Goal: Task Accomplishment & Management: Complete application form

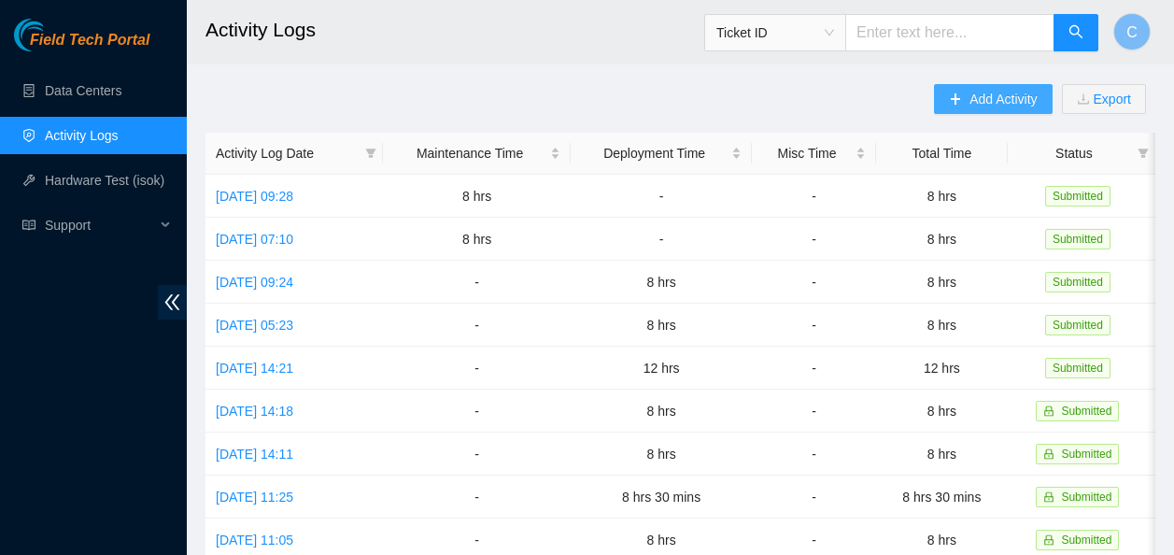
click at [1013, 92] on span "Add Activity" at bounding box center [1003, 99] width 67 height 21
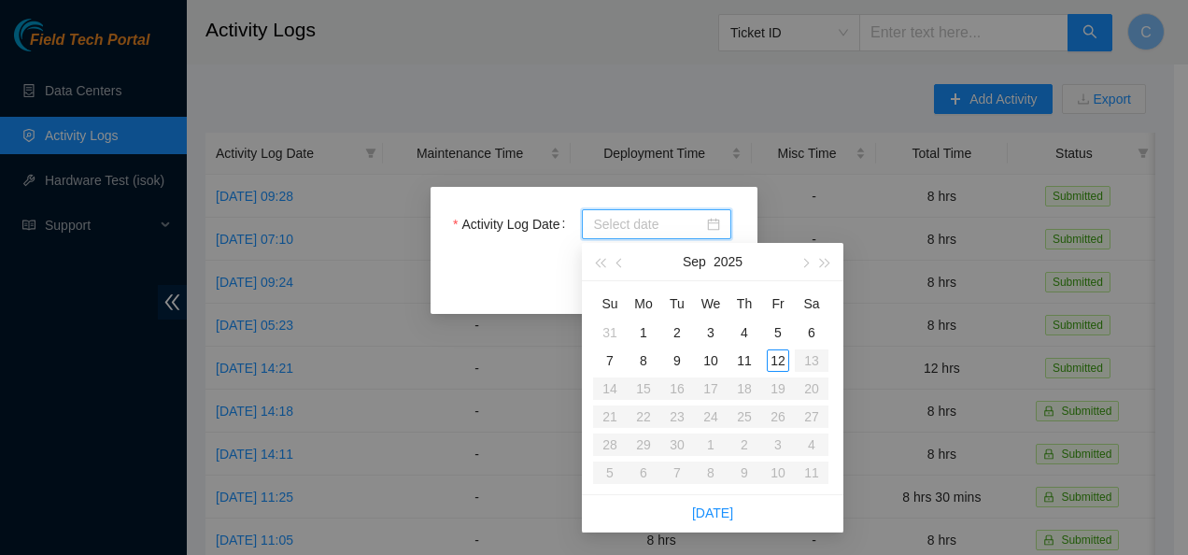
click at [647, 219] on input "Activity Log Date" at bounding box center [648, 224] width 110 height 21
type input "2025-09-12"
click at [784, 355] on div "12" at bounding box center [778, 360] width 22 height 22
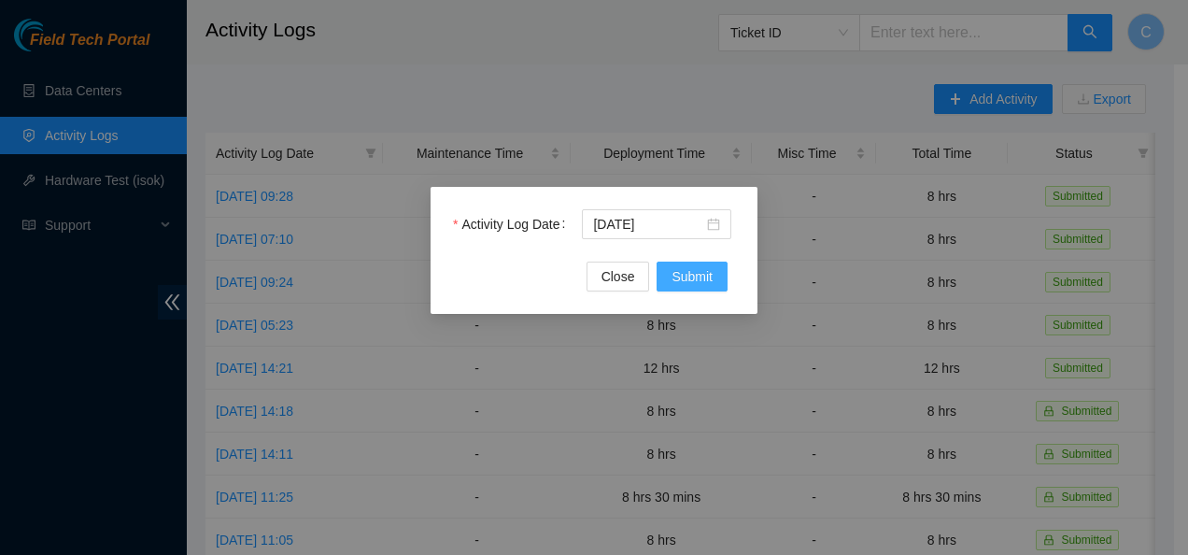
click at [690, 275] on span "Submit" at bounding box center [692, 276] width 41 height 21
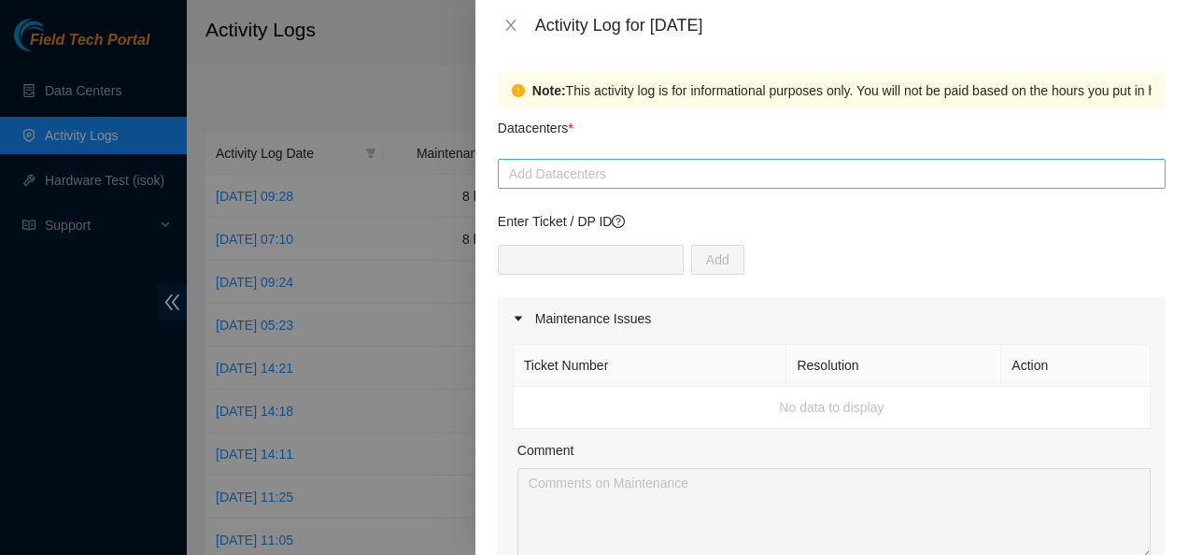
click at [540, 183] on div at bounding box center [832, 174] width 659 height 22
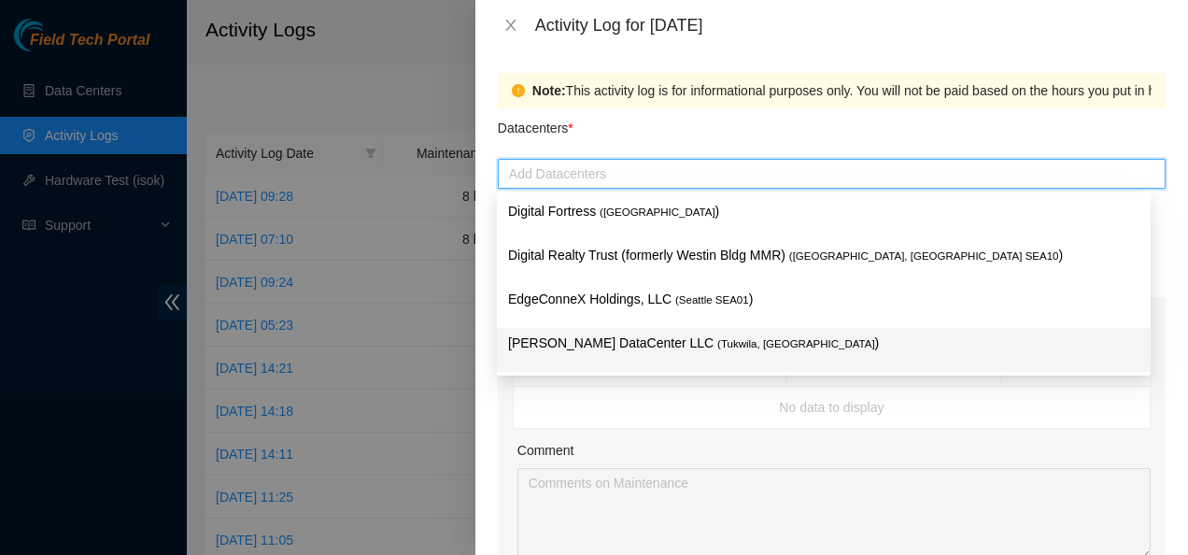
click at [519, 346] on p "Sabey DataCenter LLC ( Tukwila, WA )" at bounding box center [823, 343] width 631 height 21
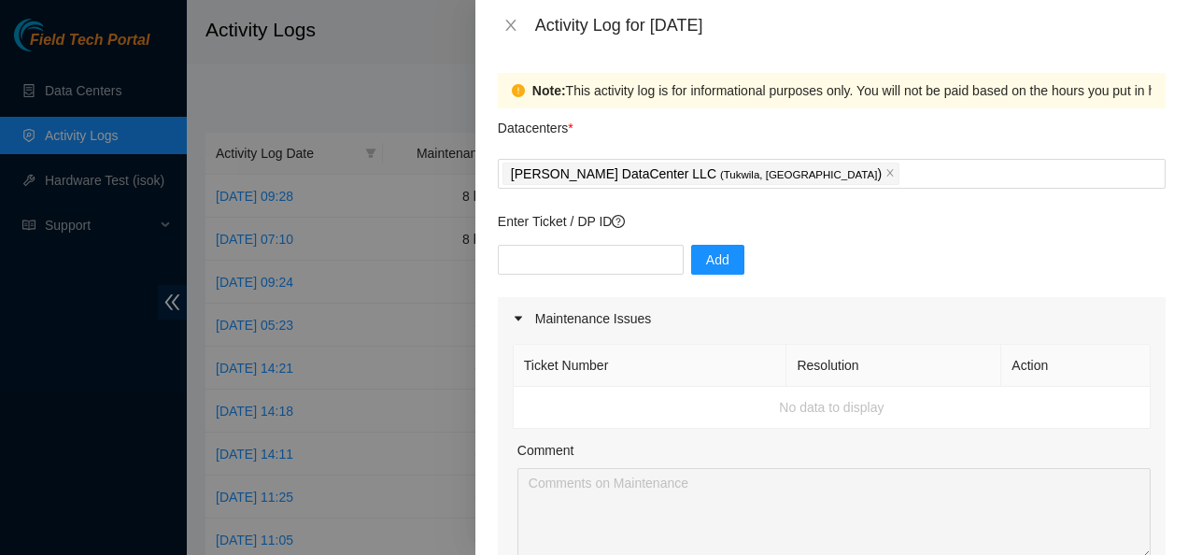
click at [485, 345] on div "Note: This activity log is for informational purposes only. You will not be pai…" at bounding box center [831, 302] width 713 height 504
click at [541, 261] on input "text" at bounding box center [591, 260] width 186 height 30
paste input "DP85242"
type input "DP85242"
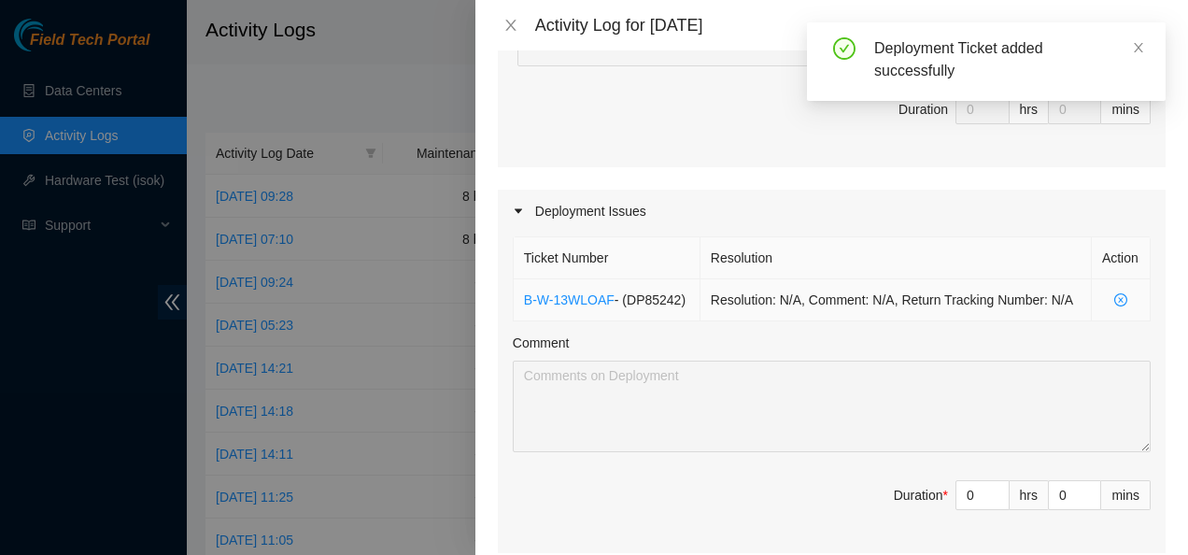
scroll to position [493, 0]
click at [964, 497] on input "0" at bounding box center [982, 495] width 52 height 28
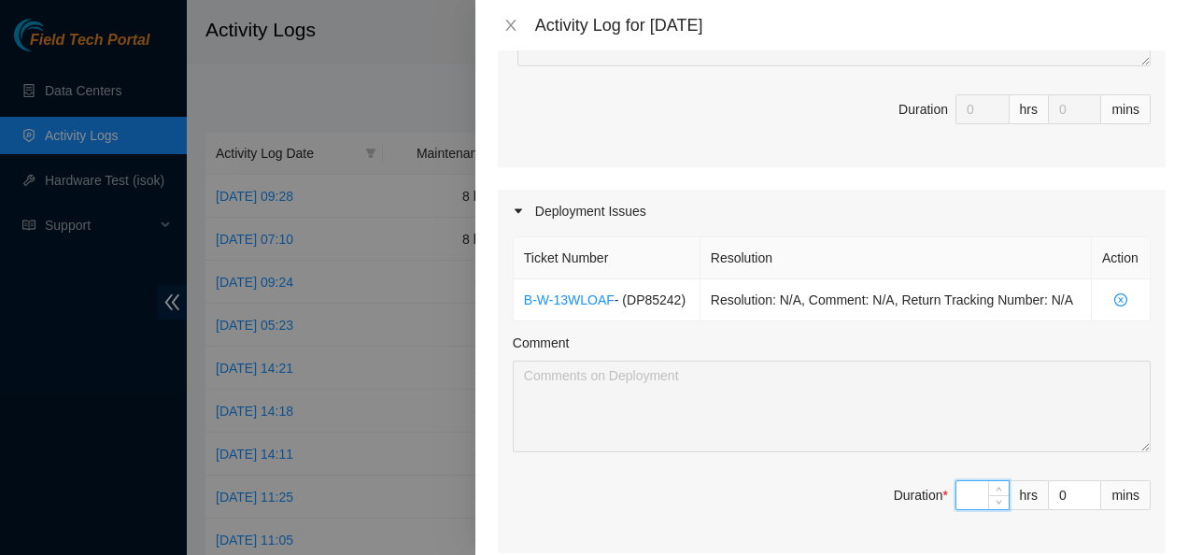
type input "2"
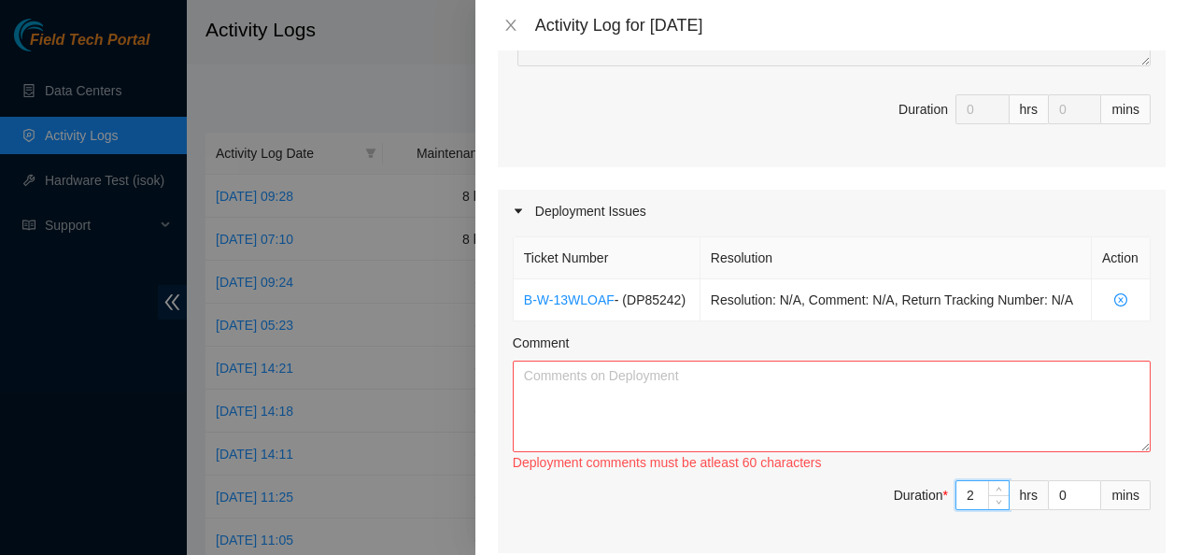
type input "2"
click at [955, 402] on textarea "Comment" at bounding box center [832, 407] width 638 height 92
click at [560, 385] on textarea "Comment" at bounding box center [832, 407] width 638 height 92
paste textarea "DP85242 - FABRIC-SEA: Deploy Linode GPU Region"
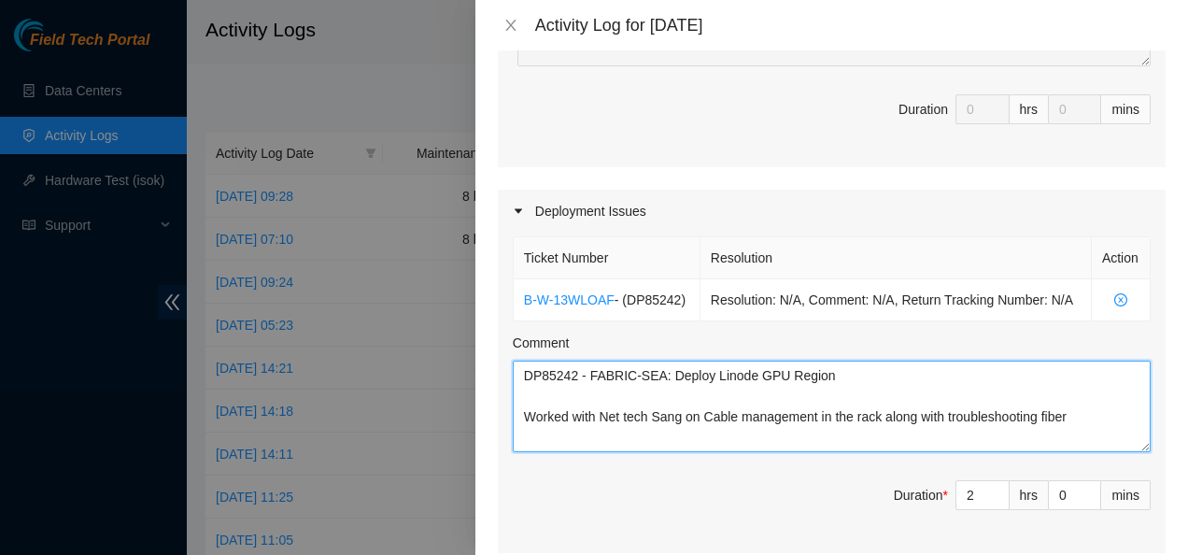
click at [1059, 396] on textarea "DP85242 - FABRIC-SEA: Deploy Linode GPU Region Worked with Net tech Sang on Cab…" at bounding box center [832, 407] width 638 height 92
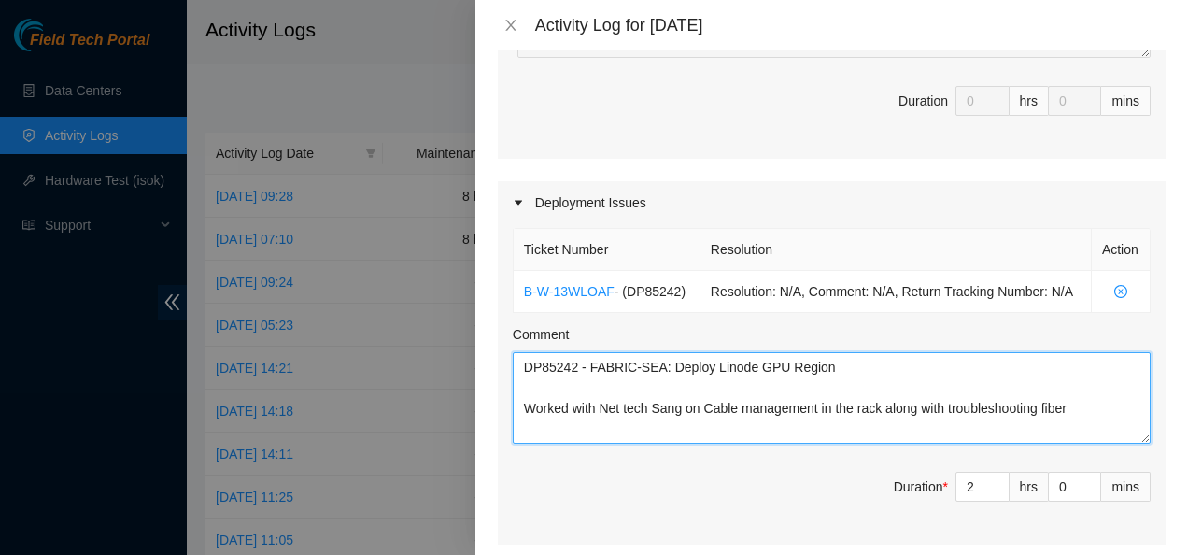
scroll to position [523, 0]
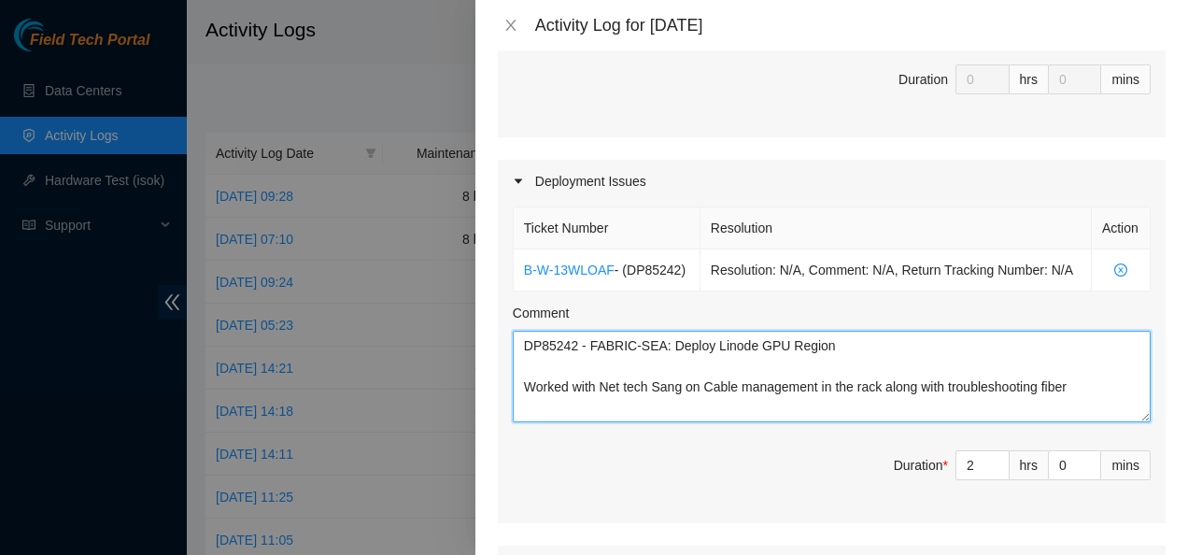
click at [1078, 406] on textarea "DP85242 - FABRIC-SEA: Deploy Linode GPU Region Worked with Net tech Sang on Cab…" at bounding box center [832, 377] width 638 height 92
click at [832, 415] on textarea "DP85242 - FABRIC-SEA: Deploy Linode GPU Region Worked with Net tech Sang on Cab…" at bounding box center [832, 377] width 638 height 92
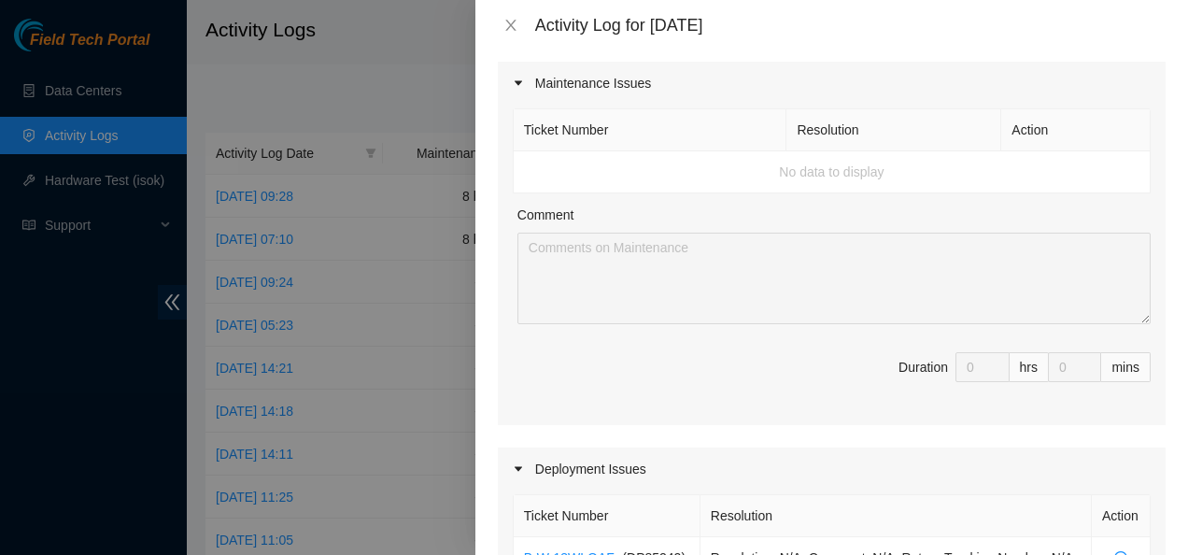
scroll to position [236, 0]
type textarea "DP85242 - FABRIC-SEA: Deploy Linode GPU Region Worked with Net tech Sang on Cab…"
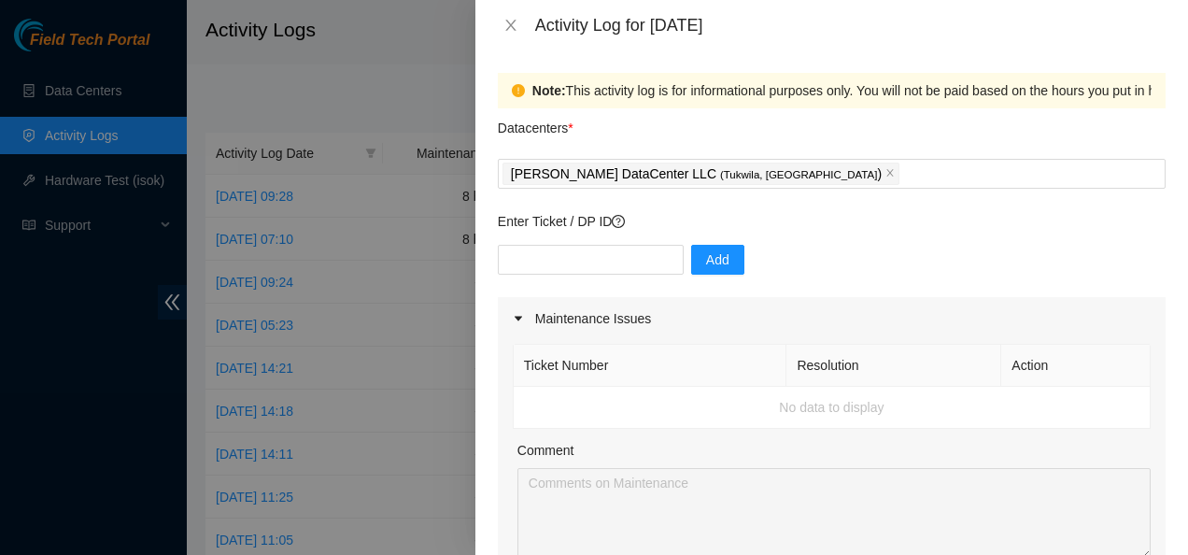
scroll to position [0, 0]
click at [582, 258] on input "text" at bounding box center [591, 260] width 186 height 30
paste input "B-W-13W4O14"
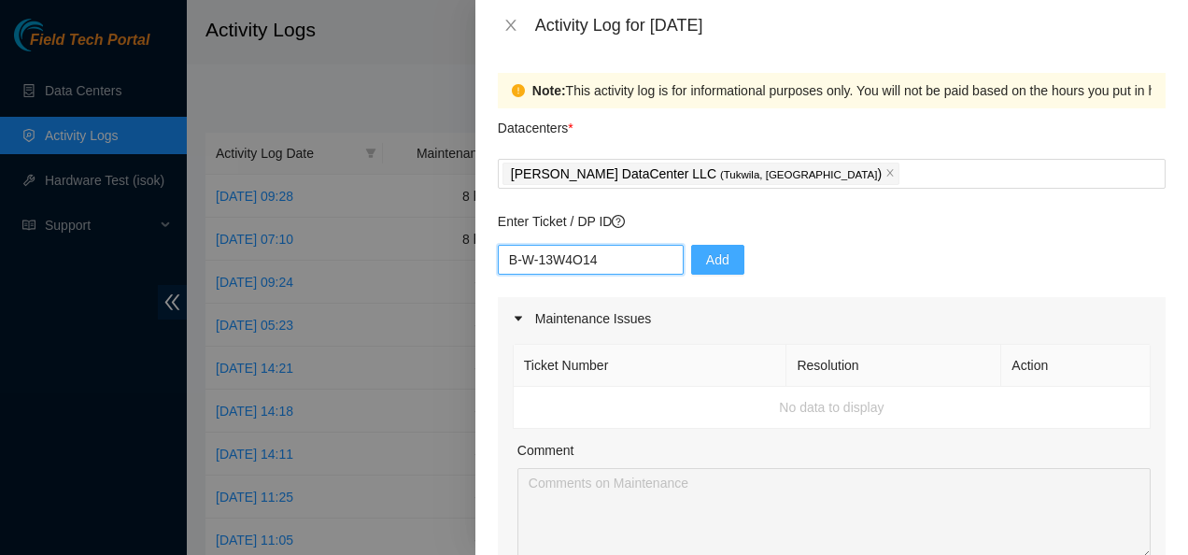
type input "B-W-13W4O14"
click at [706, 262] on span "Add" at bounding box center [717, 259] width 23 height 21
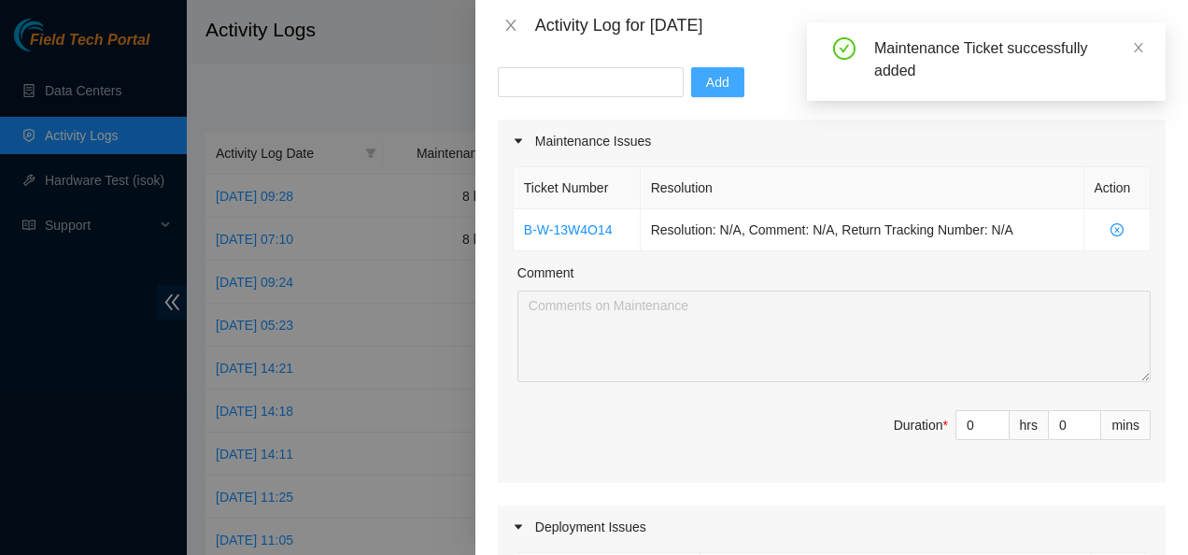
scroll to position [178, 0]
click at [963, 426] on input "0" at bounding box center [982, 424] width 52 height 28
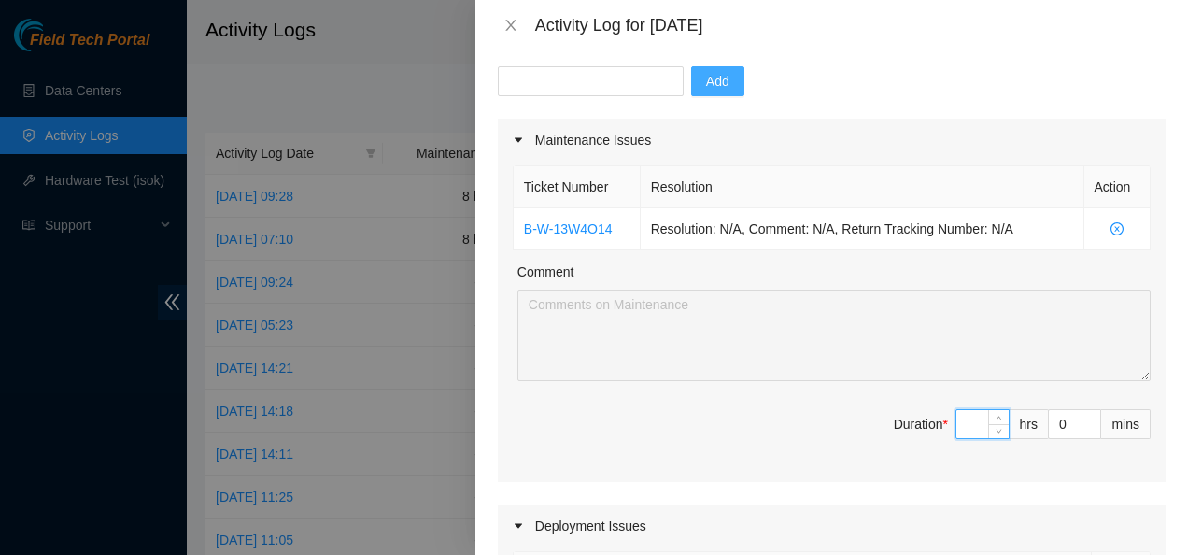
type input "6"
type input "8"
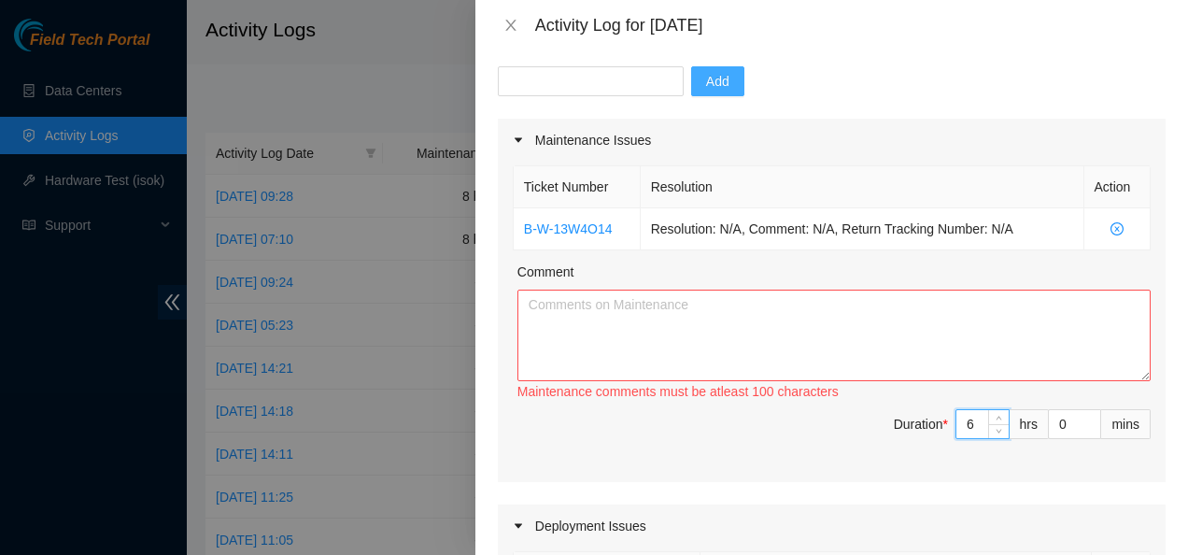
type input "6"
click at [613, 313] on textarea "Comment" at bounding box center [833, 336] width 633 height 92
paste textarea "Continued working SEA Inventory - RMA from Sabey Cleaned up storage cage on 1st…"
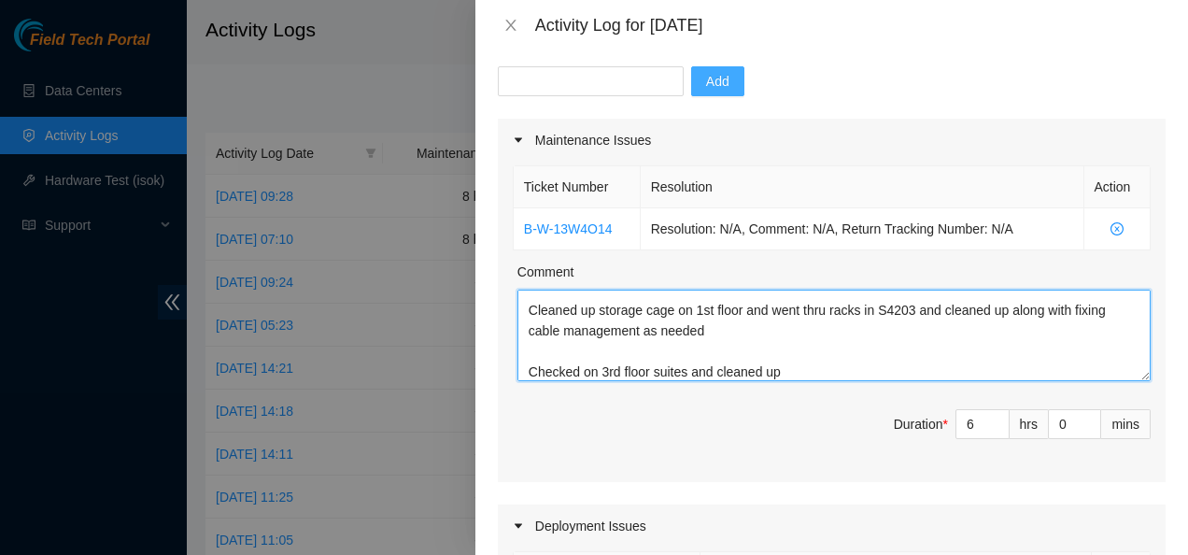
scroll to position [0, 0]
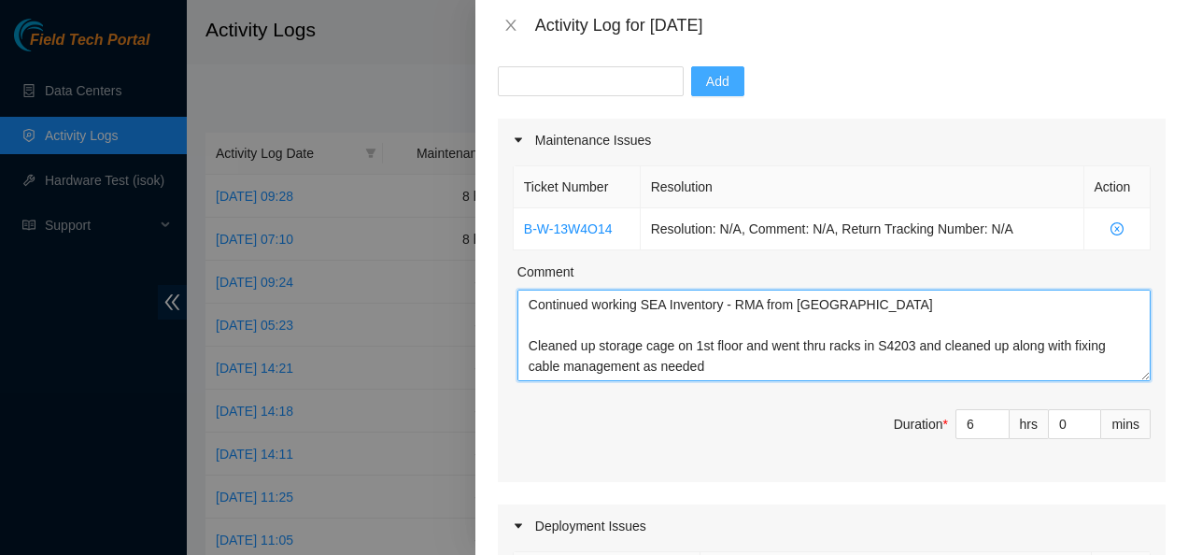
click at [744, 347] on textarea "Continued working SEA Inventory - RMA from Sabey Cleaned up storage cage on 1st…" at bounding box center [833, 336] width 633 height 92
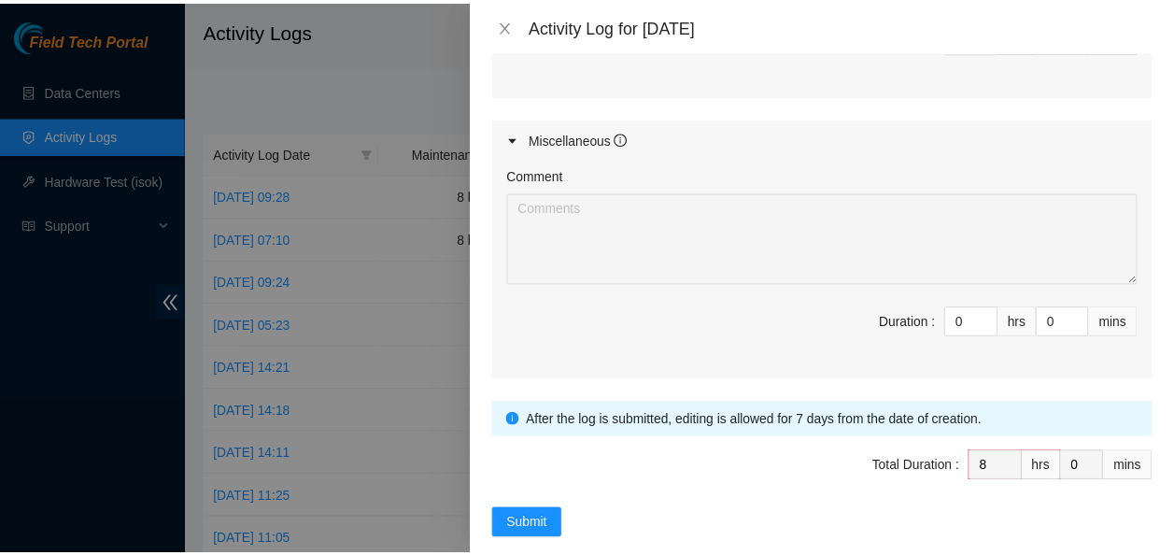
scroll to position [953, 0]
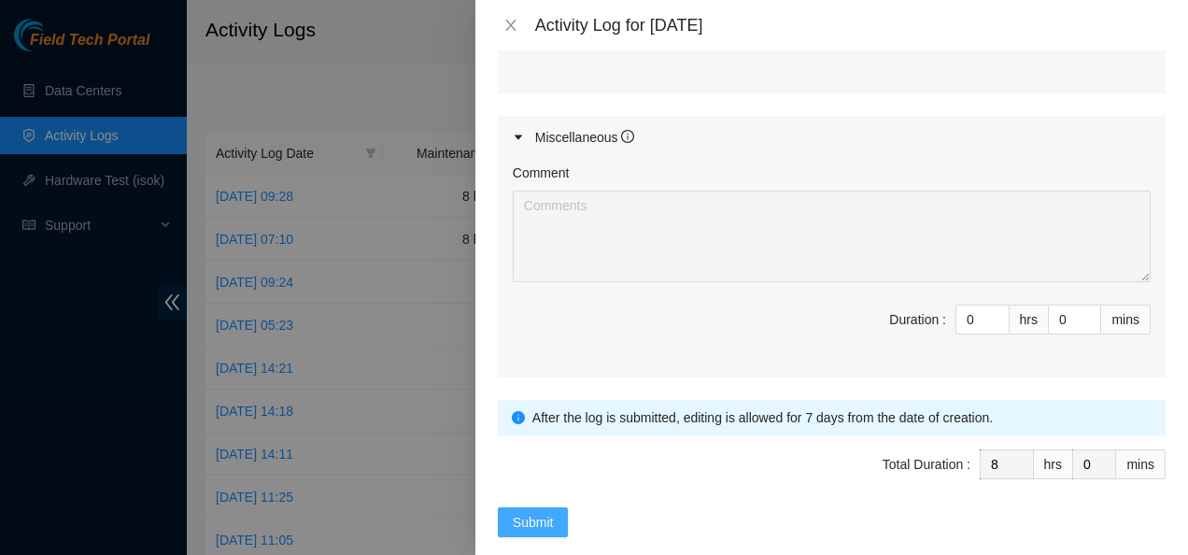
type textarea "Continued working SEA Inventory - RMA from Sabey Cleaned up storage cage on 1st…"
click at [545, 513] on span "Submit" at bounding box center [533, 522] width 41 height 21
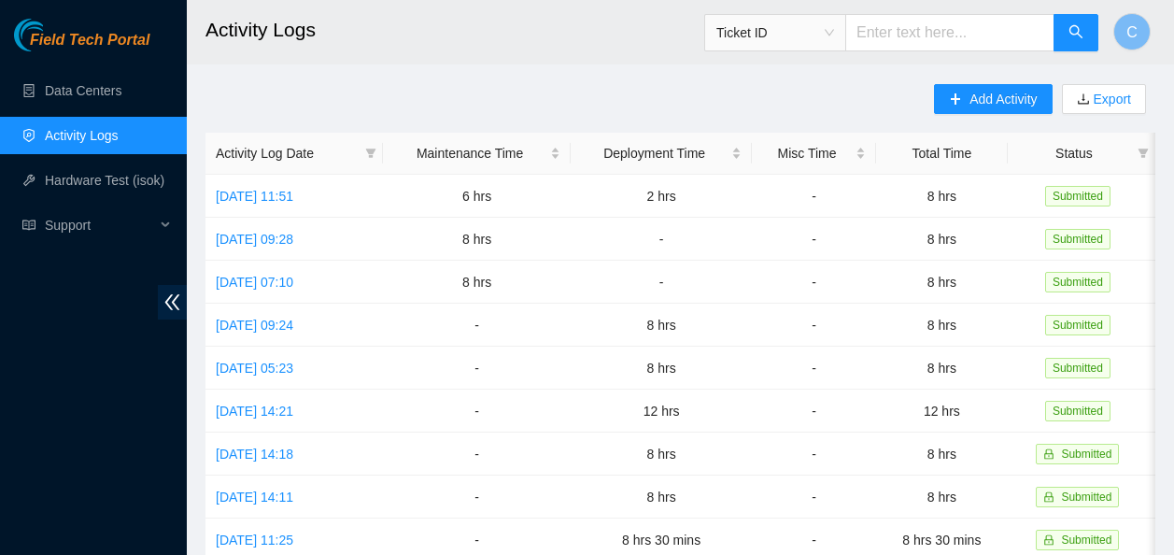
drag, startPoint x: 62, startPoint y: 3, endPoint x: 80, endPoint y: 388, distance: 385.3
click at [80, 388] on div "Field Tech Portal Data Centers Activity Logs Hardware Test (isok) Support" at bounding box center [93, 287] width 187 height 536
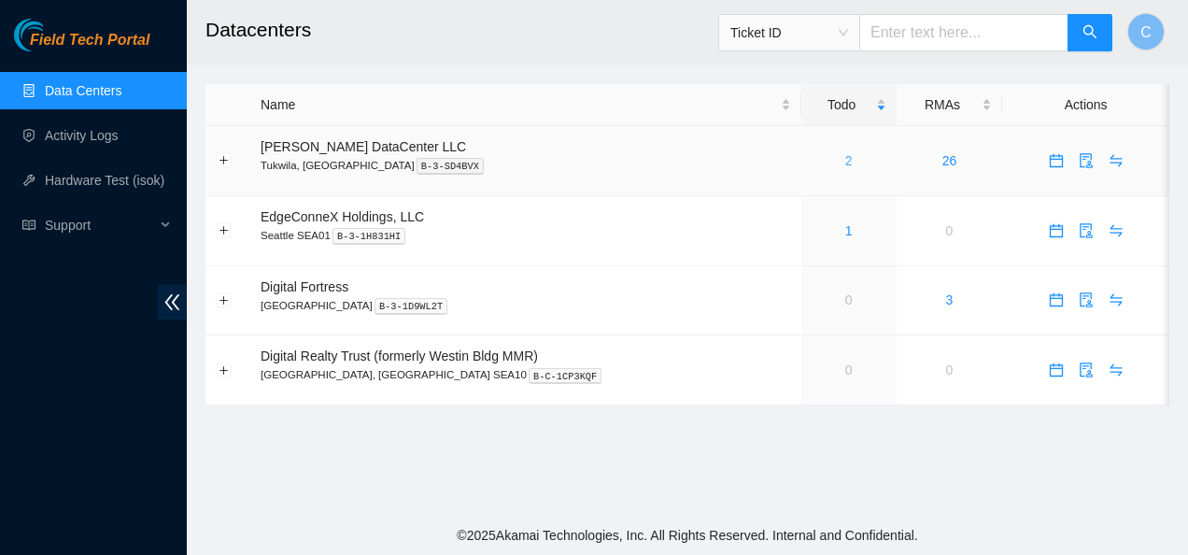
click at [845, 165] on link "2" at bounding box center [848, 160] width 7 height 15
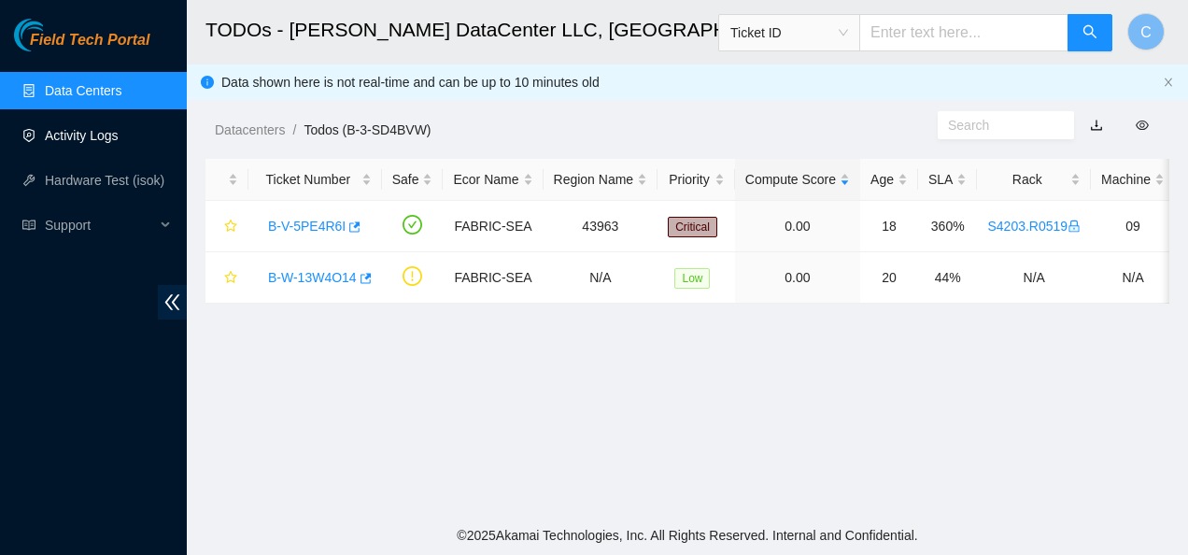
click at [98, 128] on link "Activity Logs" at bounding box center [82, 135] width 74 height 15
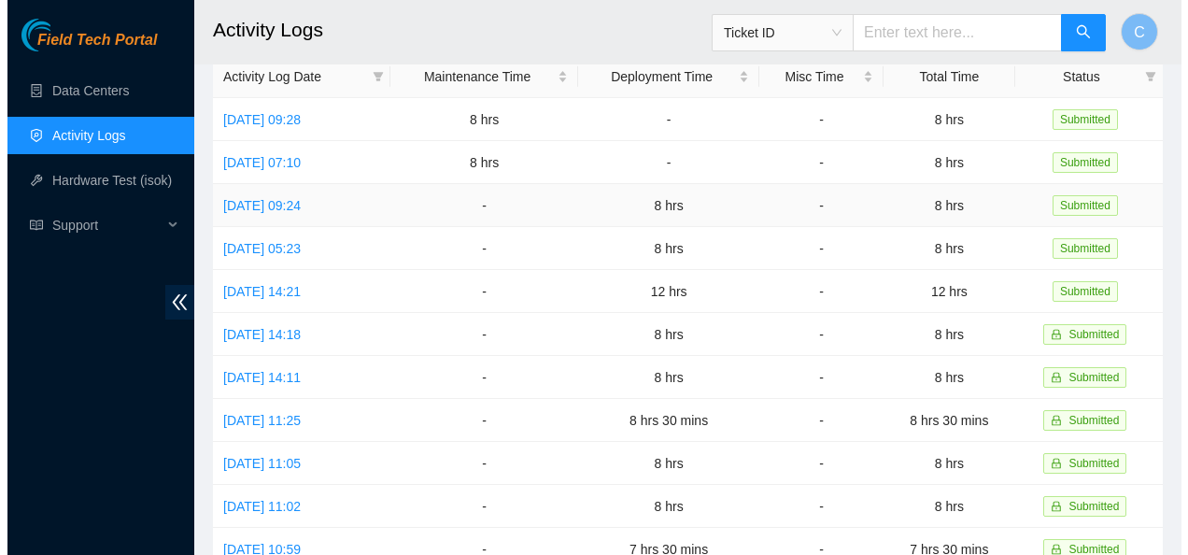
scroll to position [76, 0]
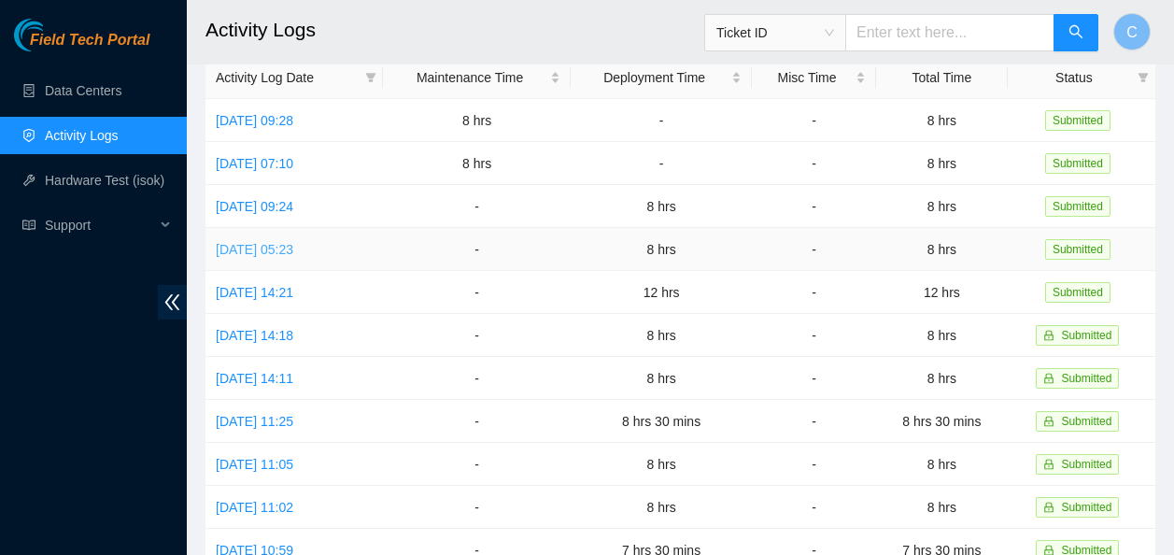
click at [293, 242] on link "[DATE] 05:23" at bounding box center [255, 249] width 78 height 15
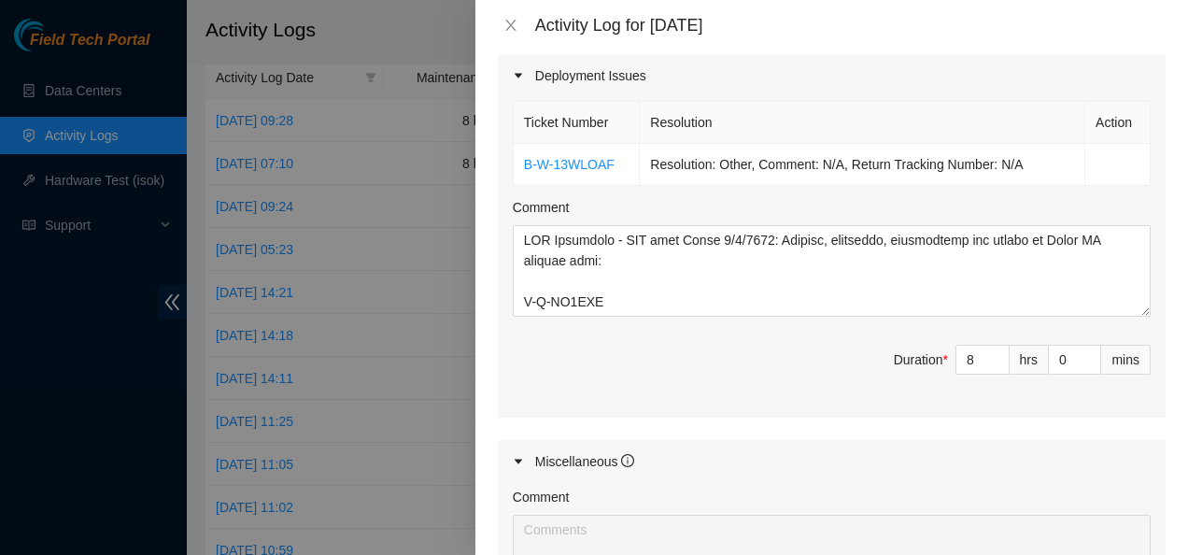
scroll to position [630, 0]
click at [506, 24] on icon "close" at bounding box center [510, 25] width 15 height 15
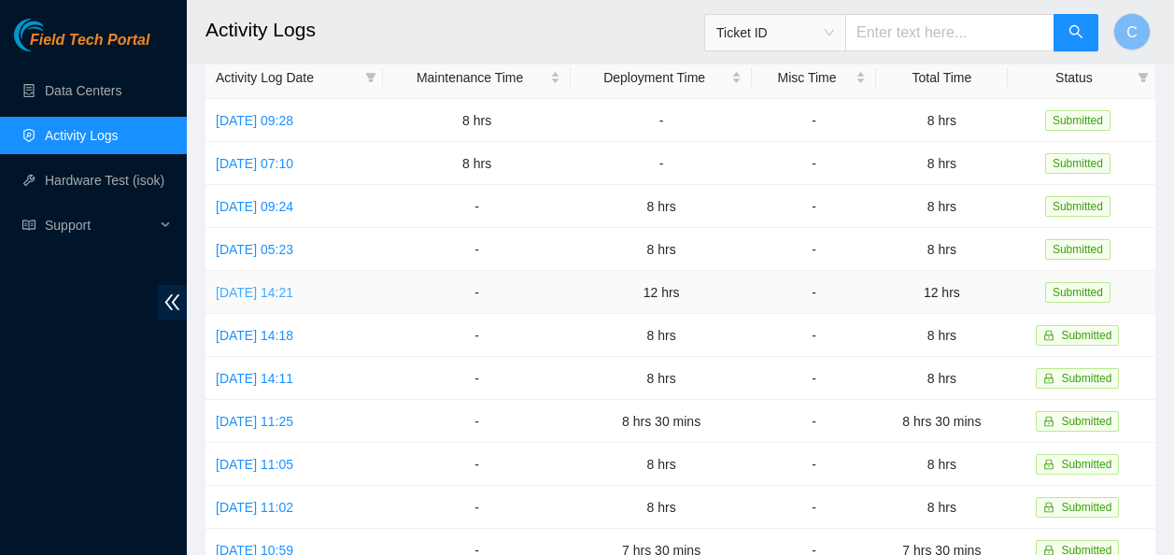
click at [293, 295] on link "[DATE] 14:21" at bounding box center [255, 292] width 78 height 15
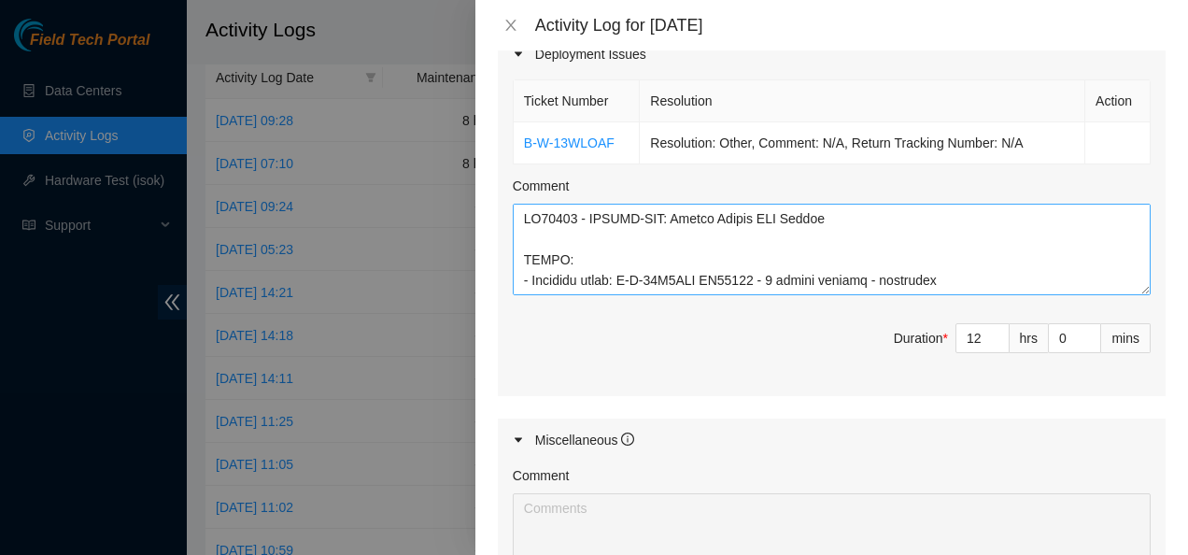
scroll to position [1, 0]
click at [543, 256] on textarea "Comment" at bounding box center [832, 250] width 638 height 92
drag, startPoint x: 574, startPoint y: 259, endPoint x: 507, endPoint y: 259, distance: 67.3
click at [507, 259] on div "Ticket Number Resolution Action B-W-13WLOAF Resolution: Other, Comment: N/A, Re…" at bounding box center [832, 236] width 668 height 320
click at [823, 264] on textarea "Comment" at bounding box center [832, 250] width 638 height 92
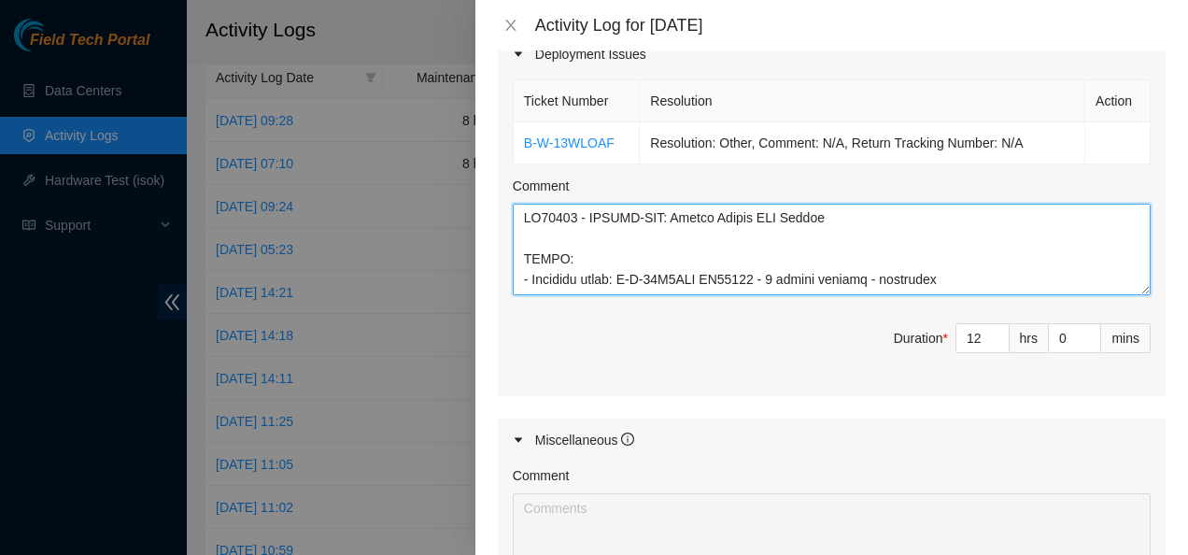
drag, startPoint x: 825, startPoint y: 266, endPoint x: 517, endPoint y: 242, distance: 309.2
click at [517, 242] on textarea "Comment" at bounding box center [832, 250] width 638 height 92
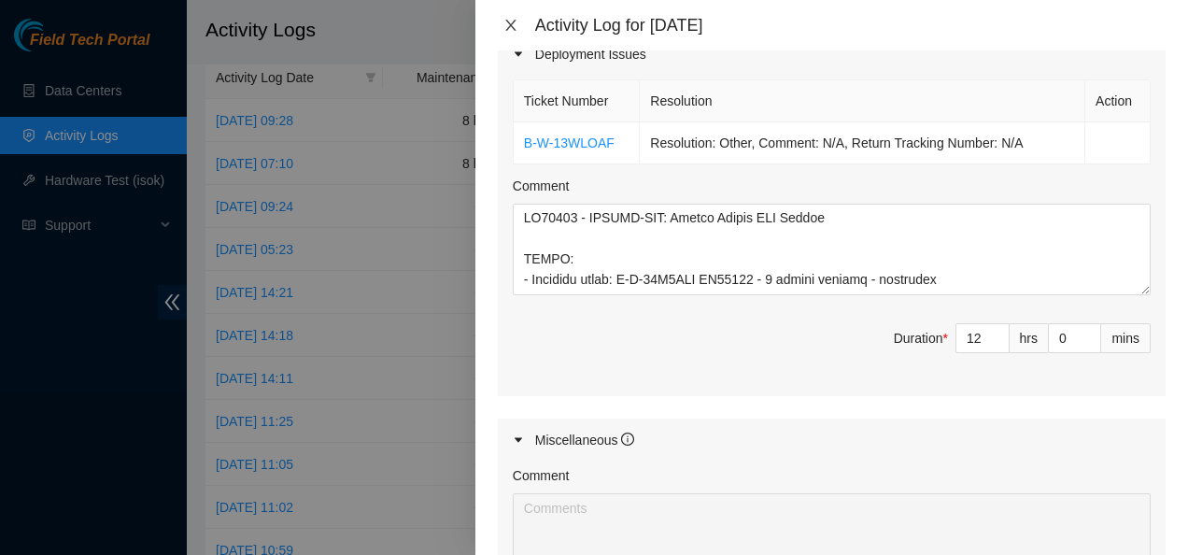
drag, startPoint x: 514, startPoint y: 14, endPoint x: 510, endPoint y: 24, distance: 10.9
click at [510, 24] on div "Activity Log for 05-09-2025" at bounding box center [831, 25] width 713 height 50
click at [510, 24] on icon "close" at bounding box center [510, 25] width 10 height 11
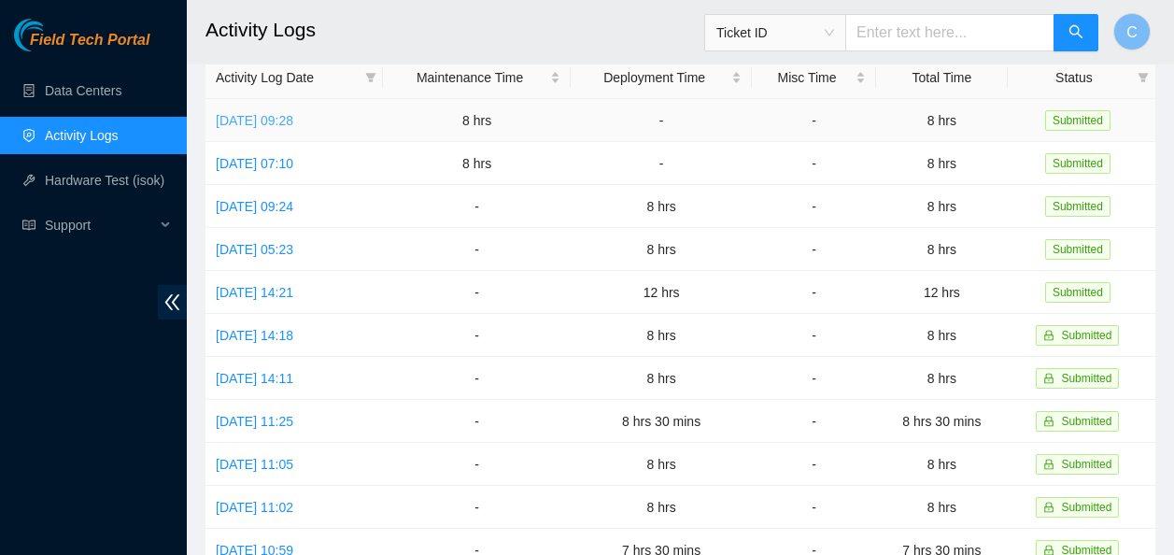
click at [293, 117] on link "[DATE] 09:28" at bounding box center [255, 120] width 78 height 15
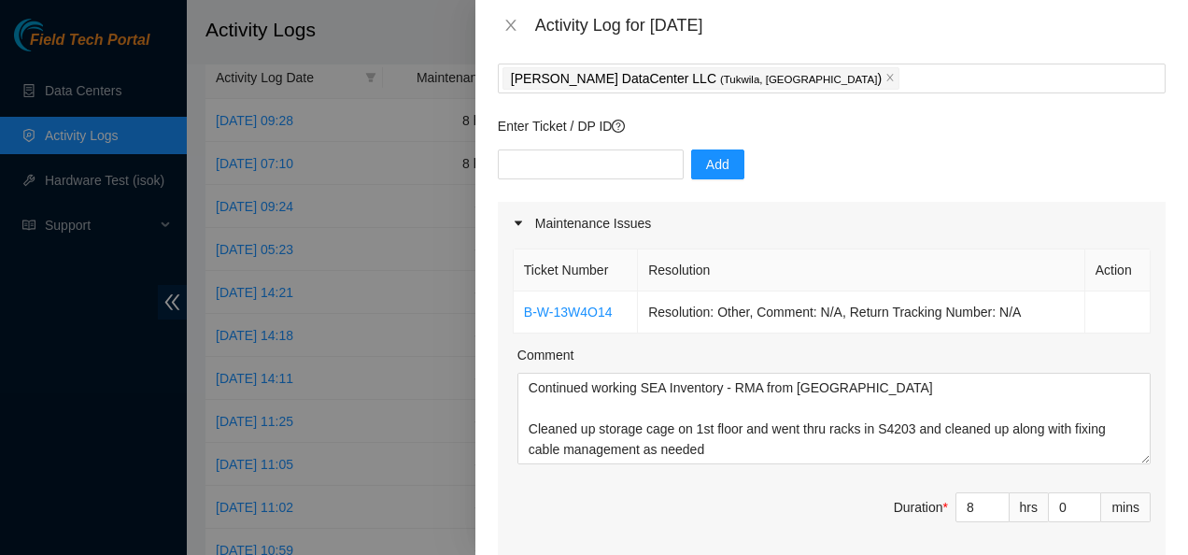
scroll to position [94, 0]
click at [589, 311] on link "B-W-13W4O14" at bounding box center [568, 312] width 89 height 15
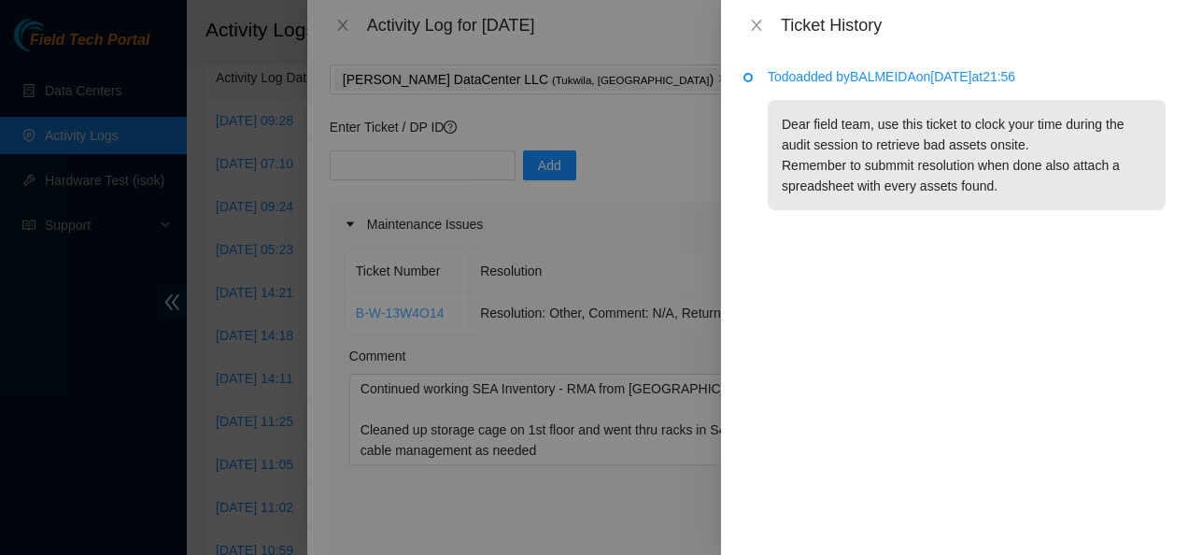
click at [589, 311] on div at bounding box center [594, 277] width 1188 height 555
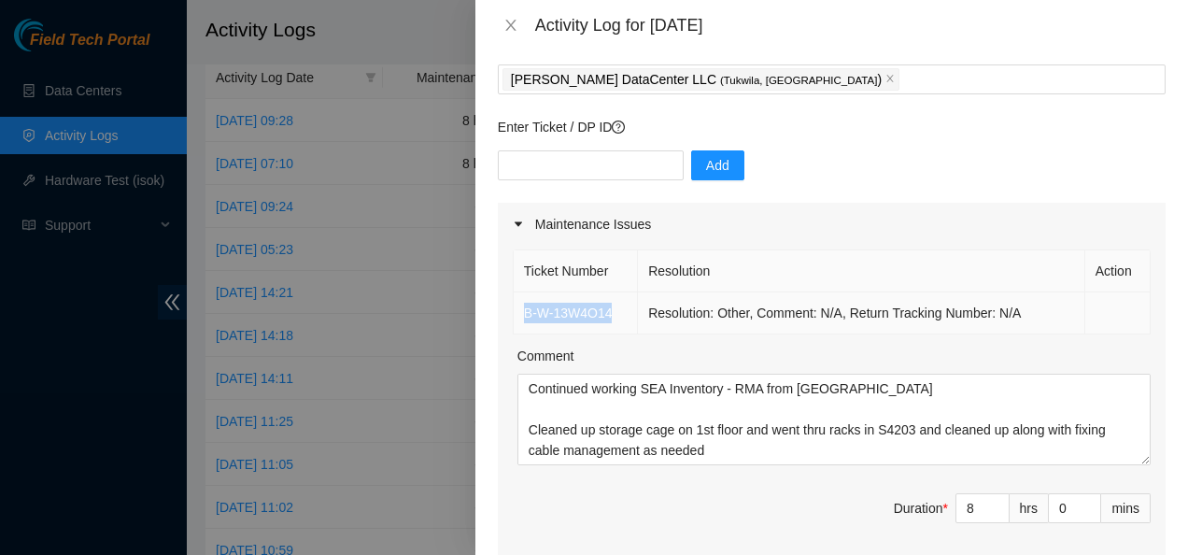
drag, startPoint x: 616, startPoint y: 313, endPoint x: 520, endPoint y: 312, distance: 95.3
click at [520, 312] on td "B-W-13W4O14" at bounding box center [576, 313] width 124 height 42
copy link "B-W-13W4O14"
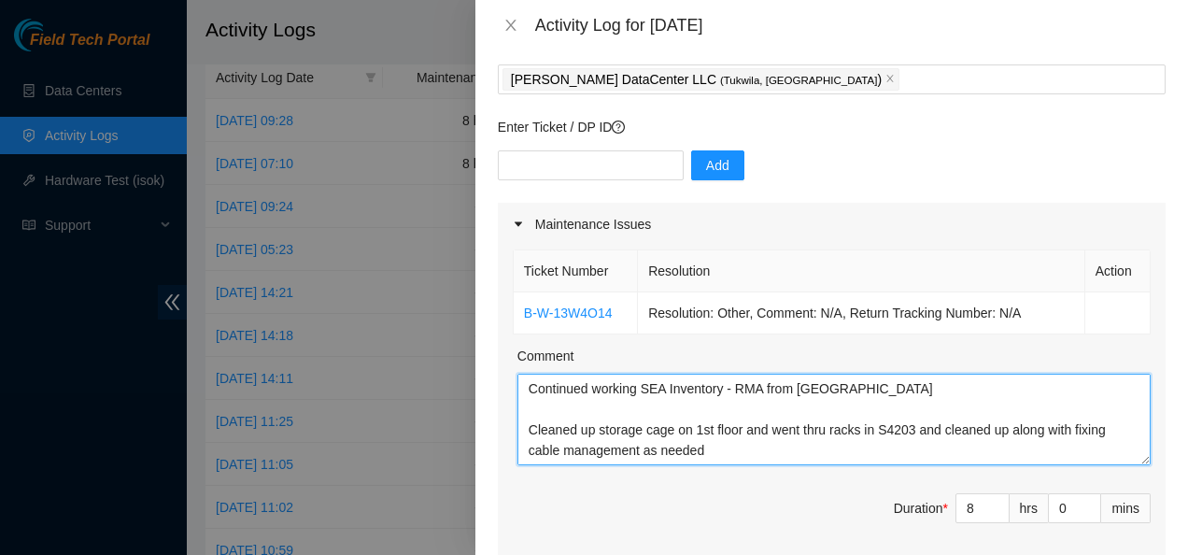
scroll to position [41, 0]
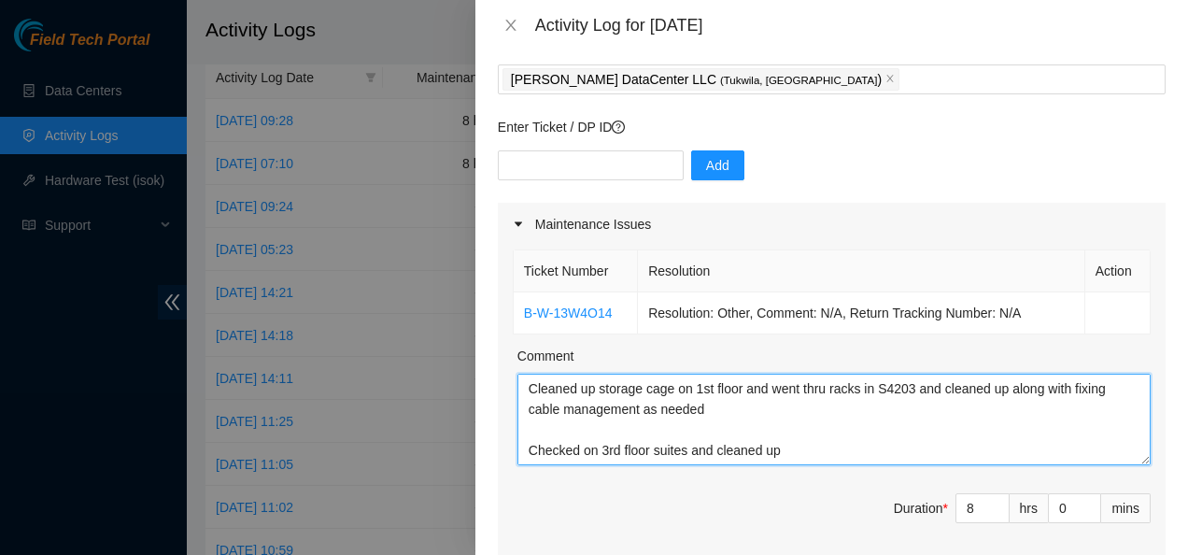
drag, startPoint x: 523, startPoint y: 390, endPoint x: 836, endPoint y: 516, distance: 337.0
click at [836, 516] on div "Ticket Number Resolution Action B-W-13W4O14 Resolution: Other, Comment: N/A, Re…" at bounding box center [832, 406] width 668 height 320
